Goal: Task Accomplishment & Management: Manage account settings

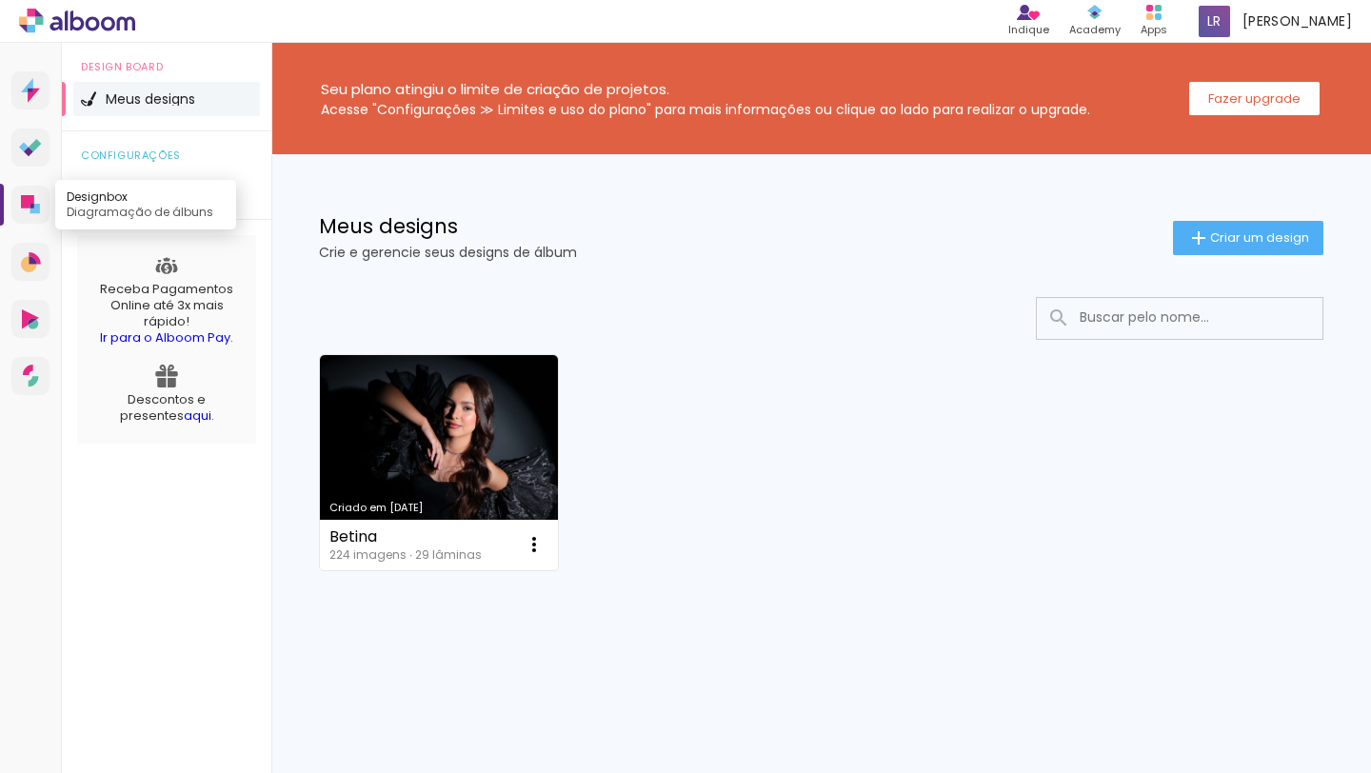
click at [29, 203] on icon at bounding box center [27, 201] width 13 height 13
click at [168, 191] on li "Geral" at bounding box center [166, 187] width 187 height 34
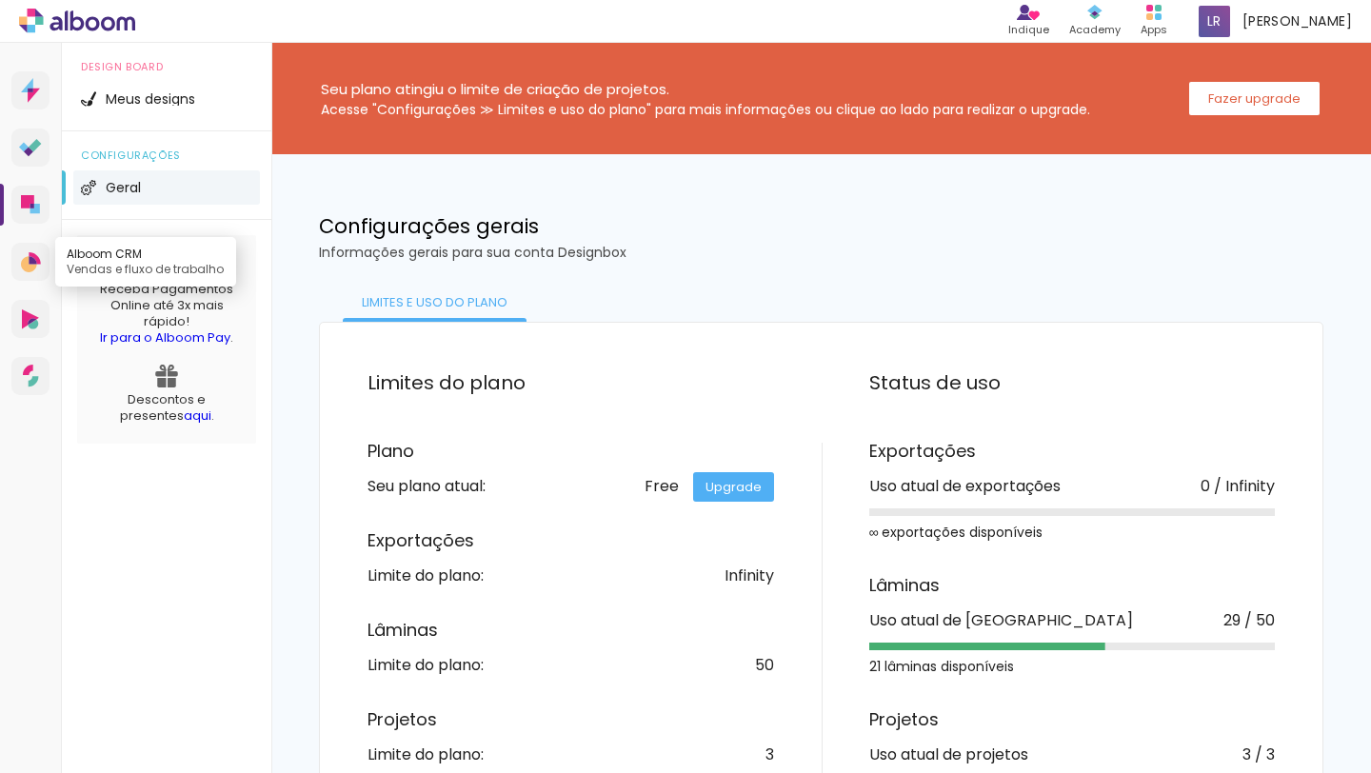
click at [30, 262] on icon at bounding box center [33, 260] width 8 height 8
click at [24, 155] on icon at bounding box center [30, 148] width 23 height 18
